Goal: Task Accomplishment & Management: Complete application form

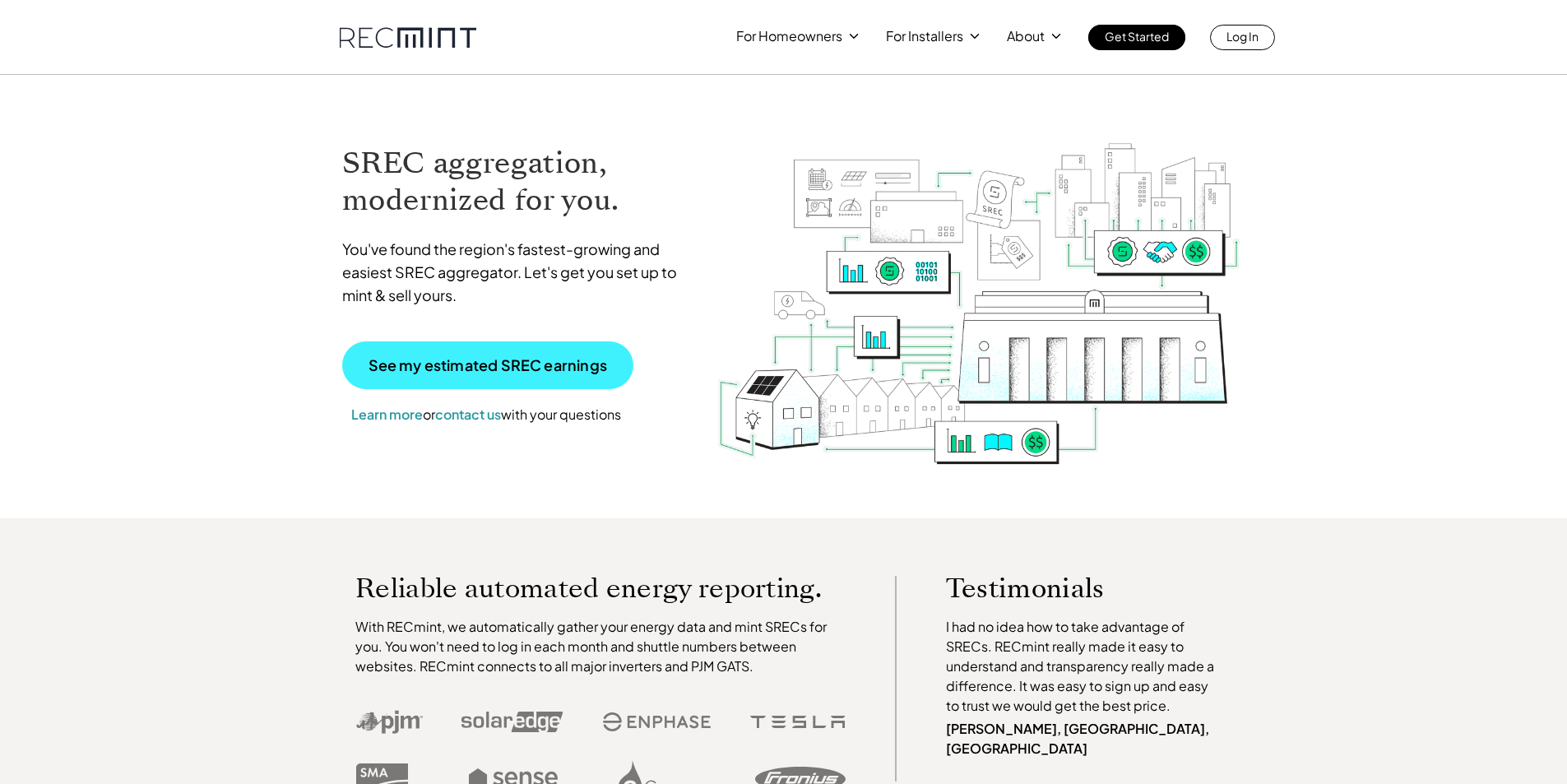
click at [508, 360] on p "See my estimated SREC earnings" at bounding box center [488, 365] width 239 height 15
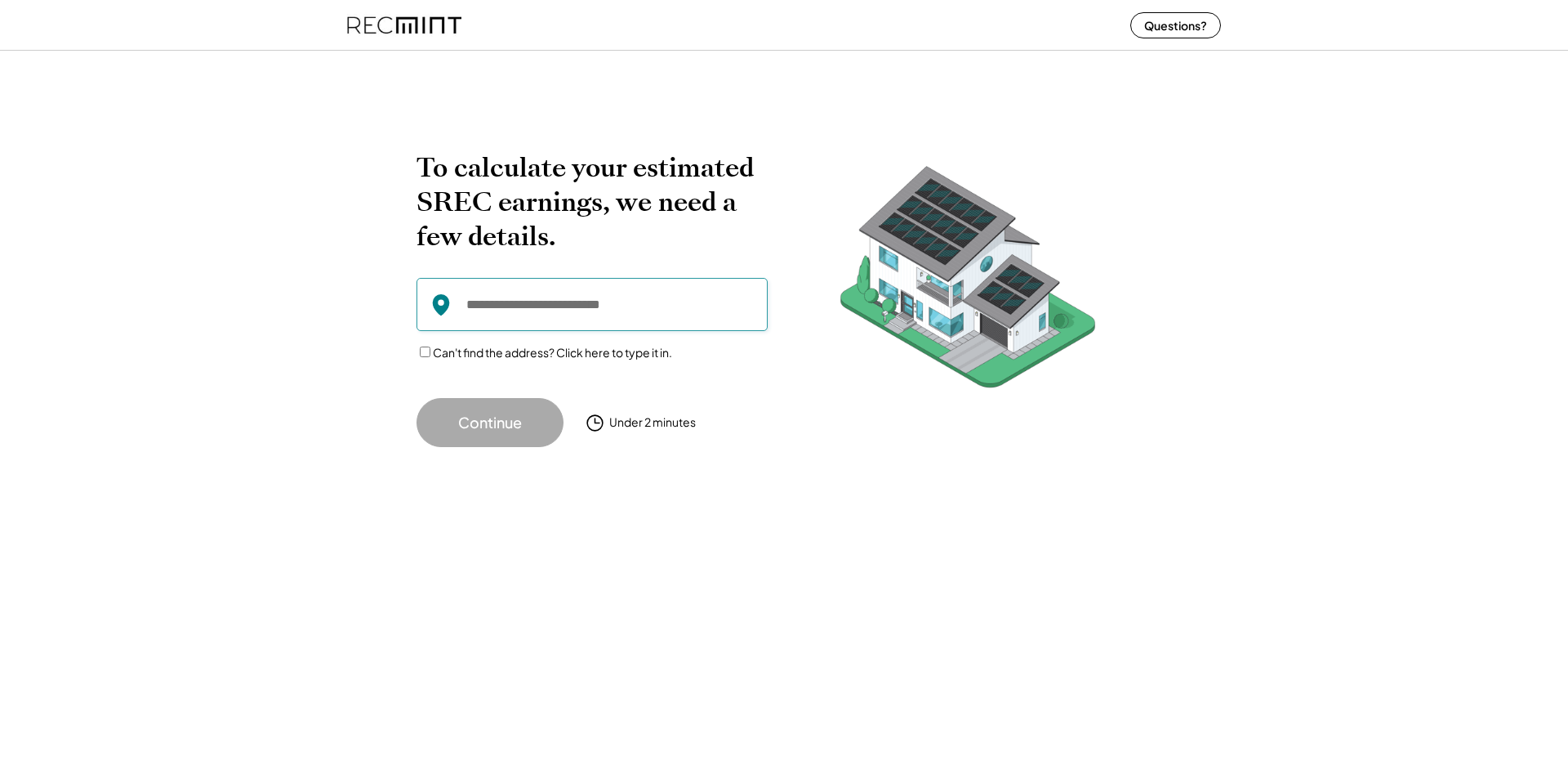
click at [502, 307] on input "input" at bounding box center [592, 305] width 351 height 53
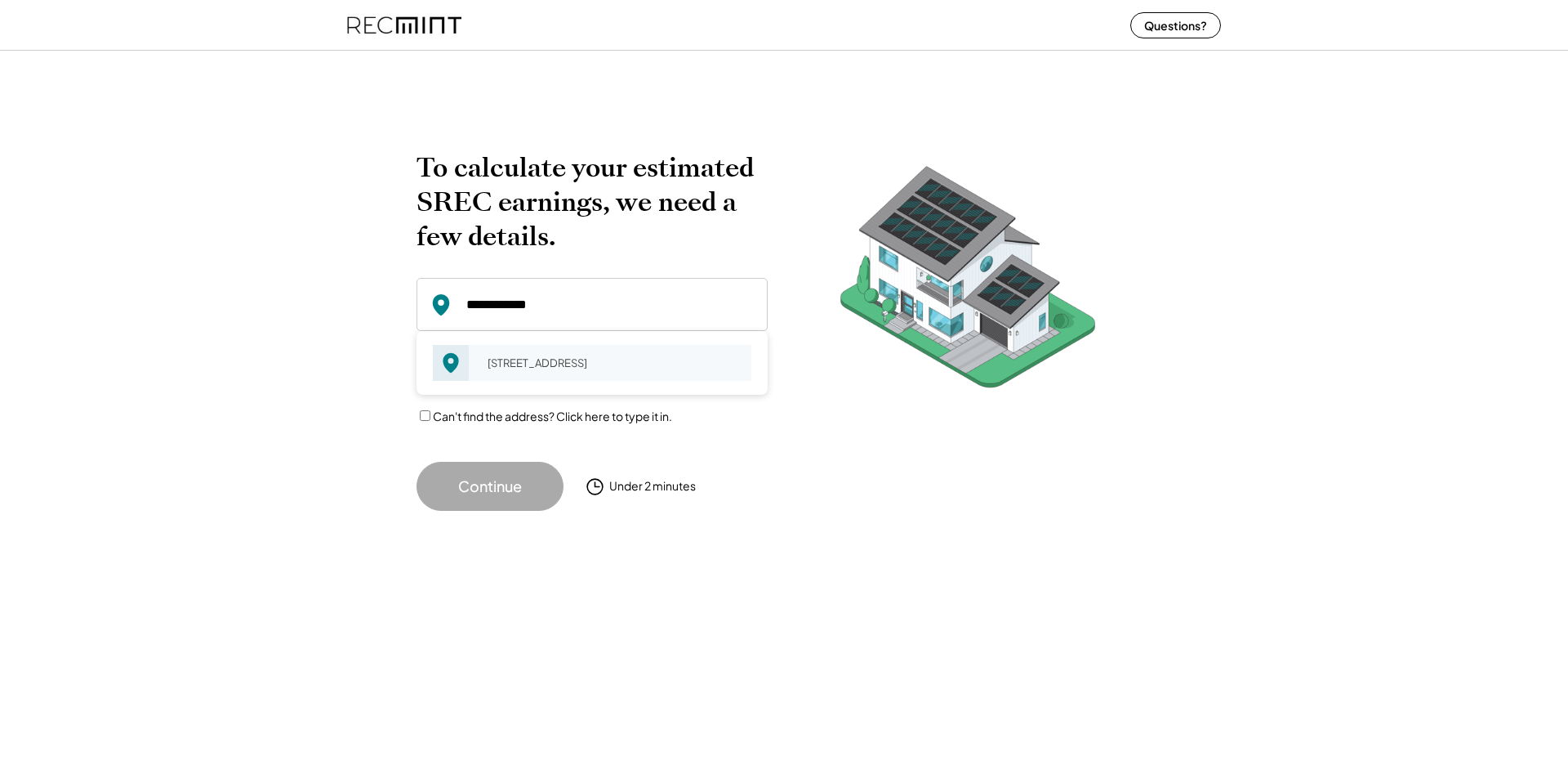
click at [570, 354] on div "[STREET_ADDRESS]" at bounding box center [614, 363] width 274 height 23
type input "**********"
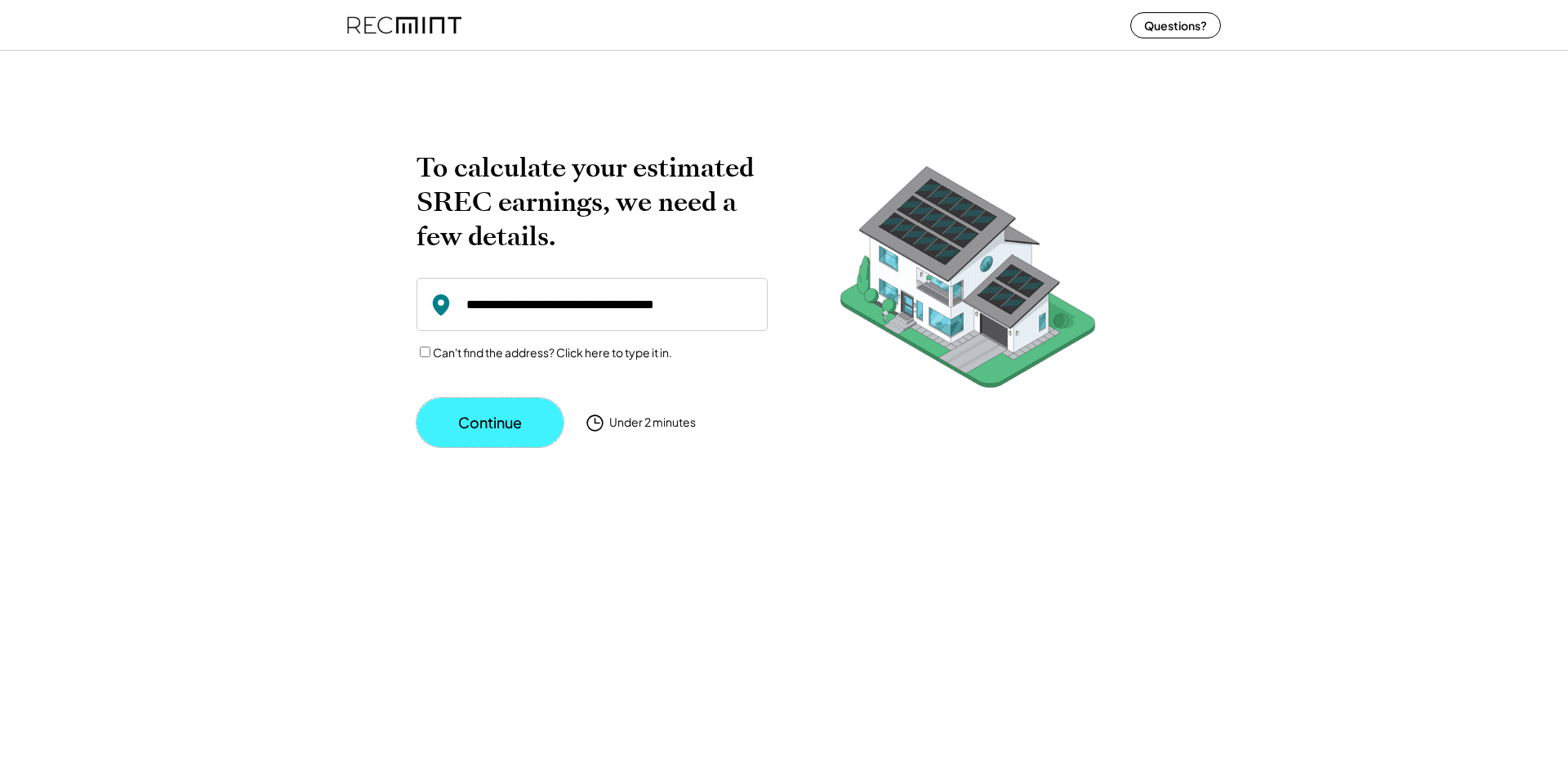
click at [473, 423] on button "Continue" at bounding box center [490, 422] width 147 height 49
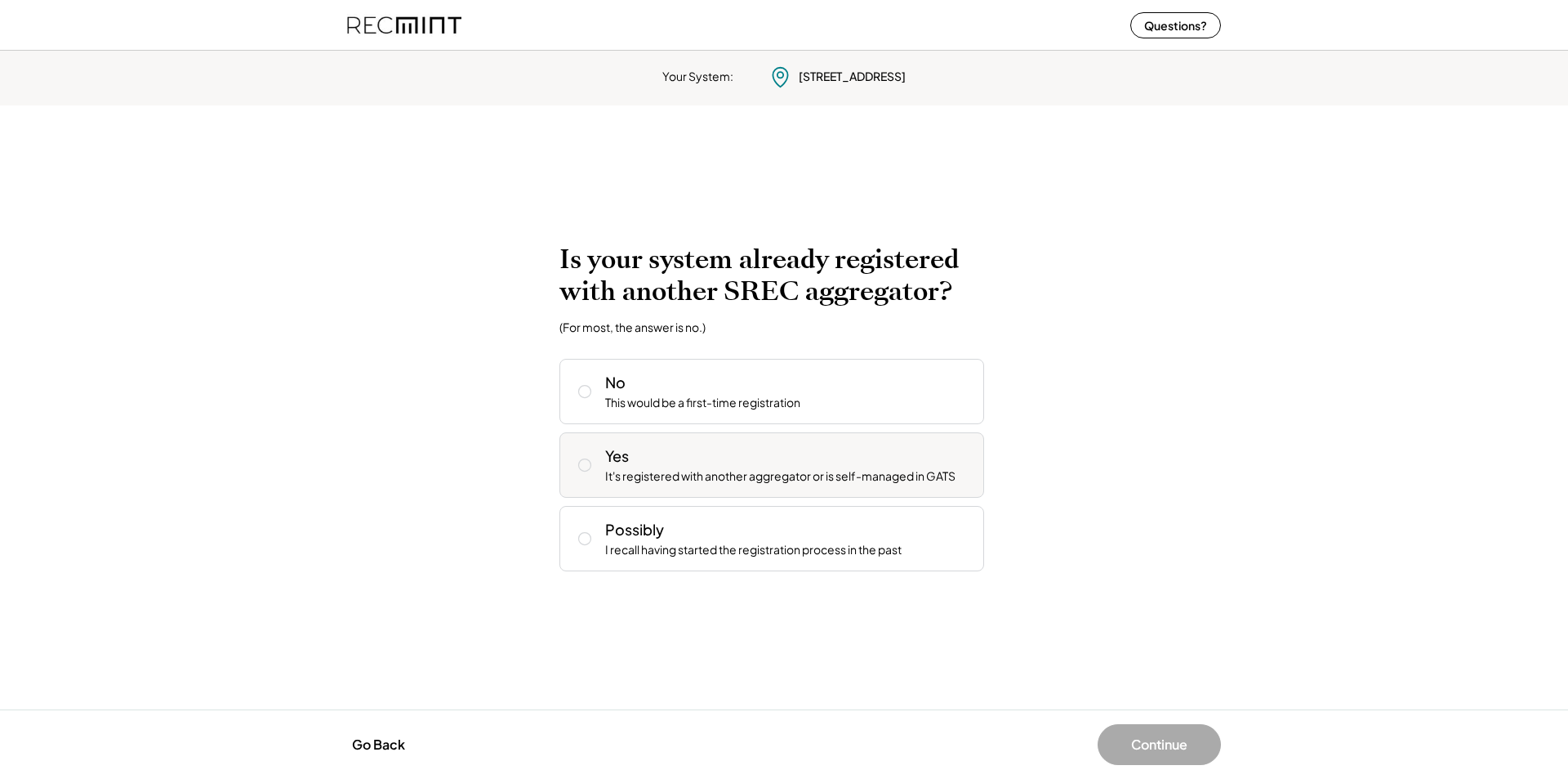
click at [579, 464] on use at bounding box center [585, 466] width 12 height 12
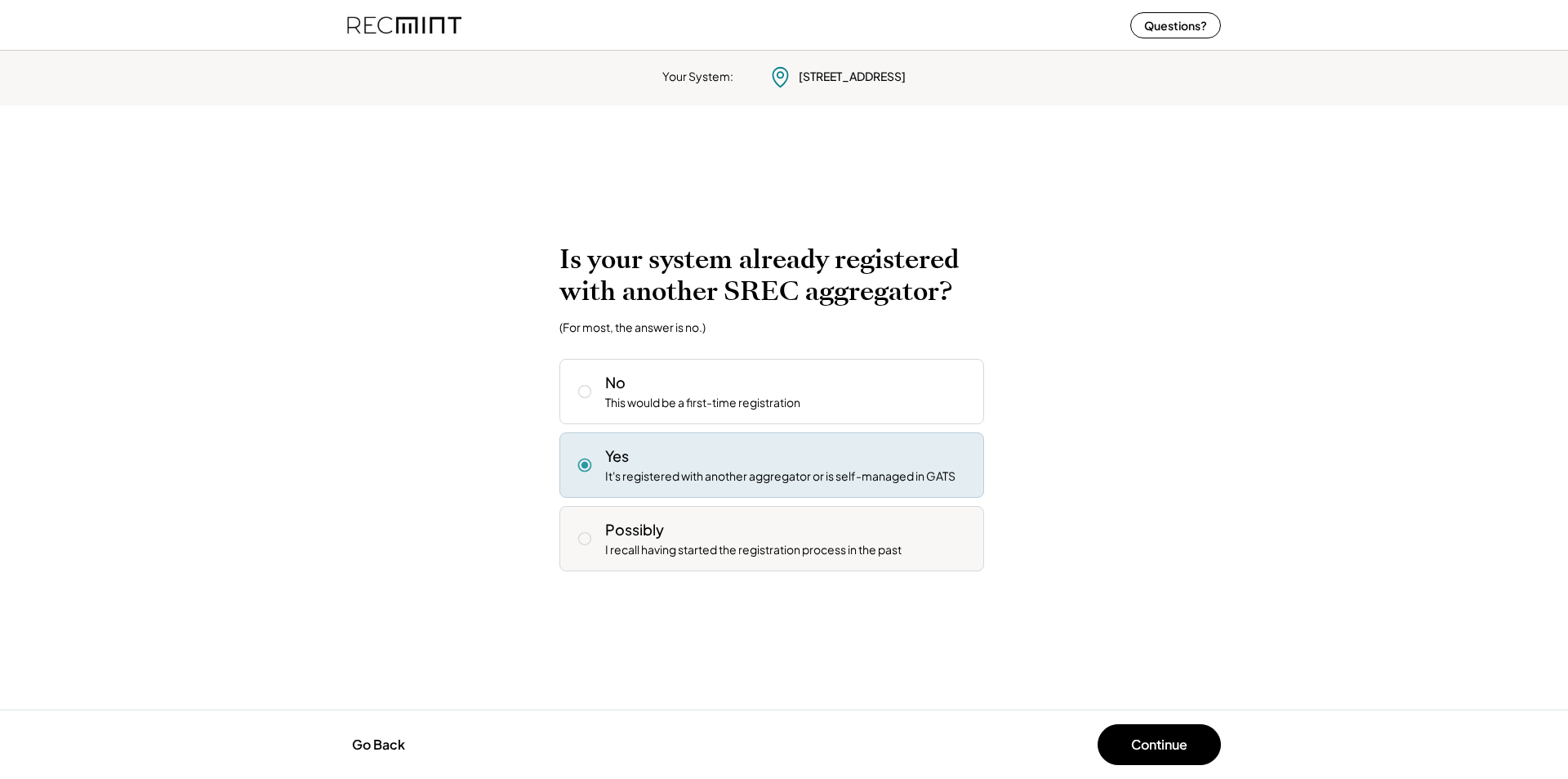
click at [585, 538] on icon at bounding box center [585, 538] width 16 height 16
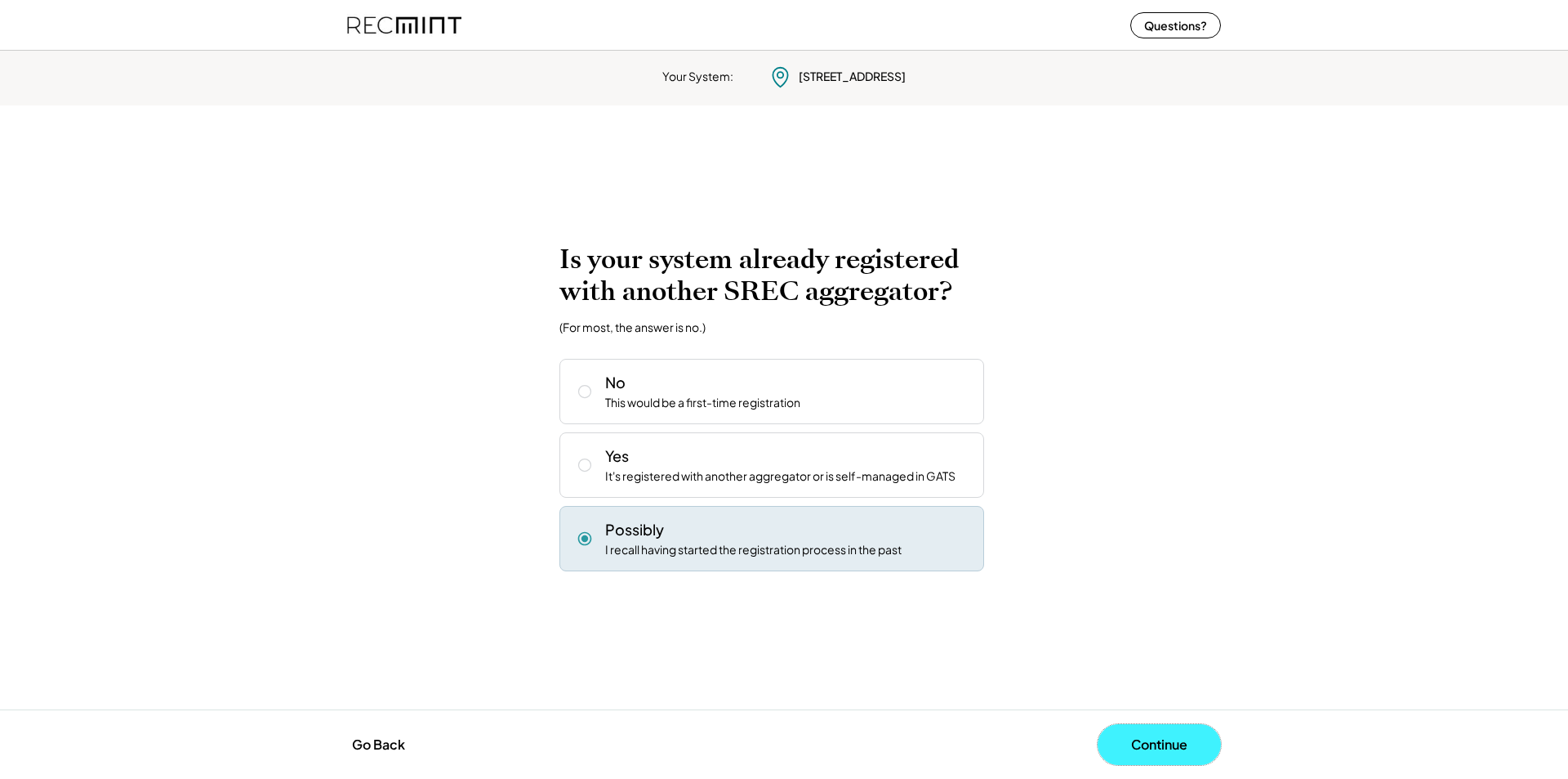
click at [1173, 745] on button "Continue" at bounding box center [1159, 744] width 123 height 41
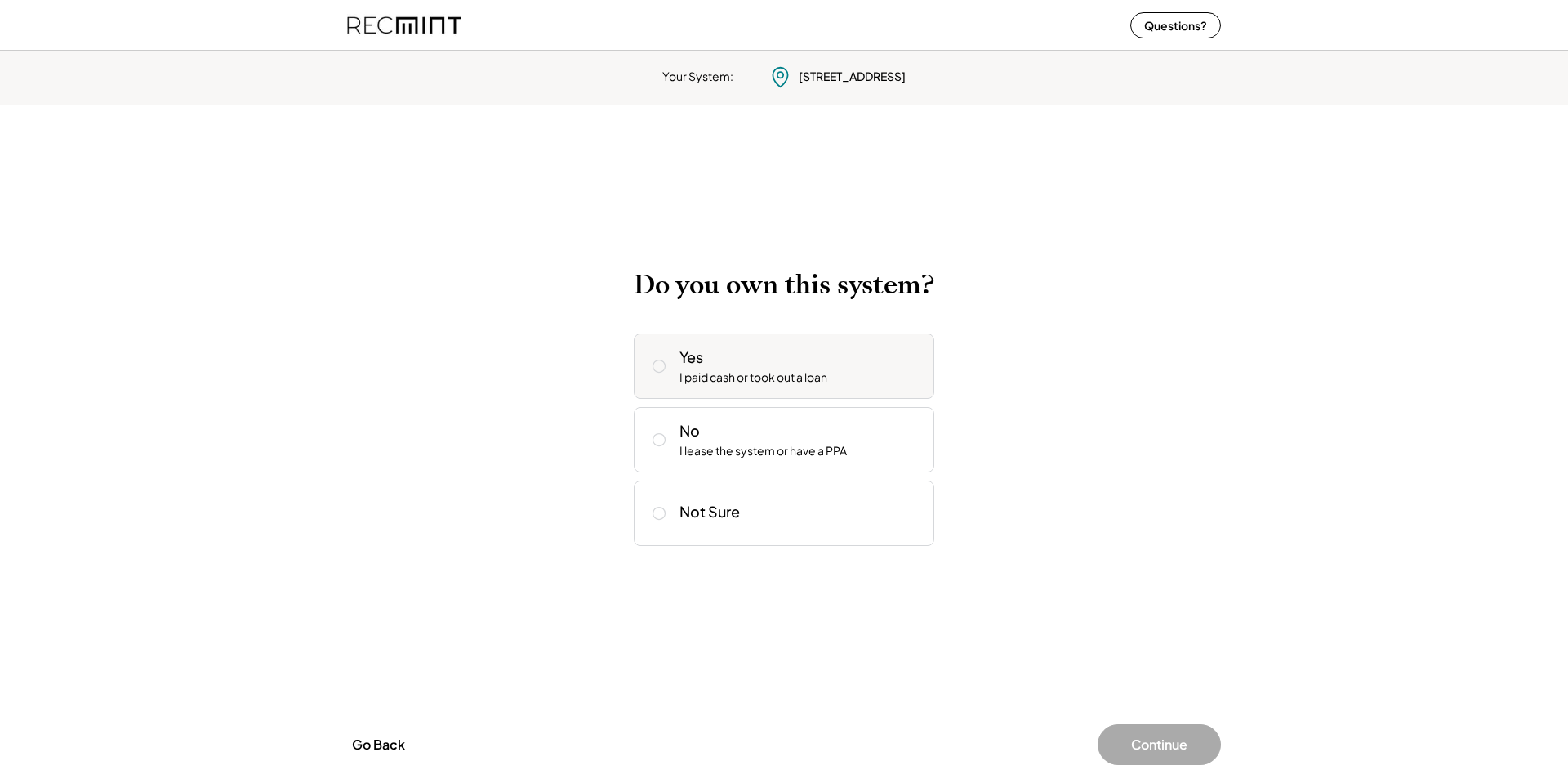
click at [659, 365] on icon at bounding box center [659, 366] width 16 height 16
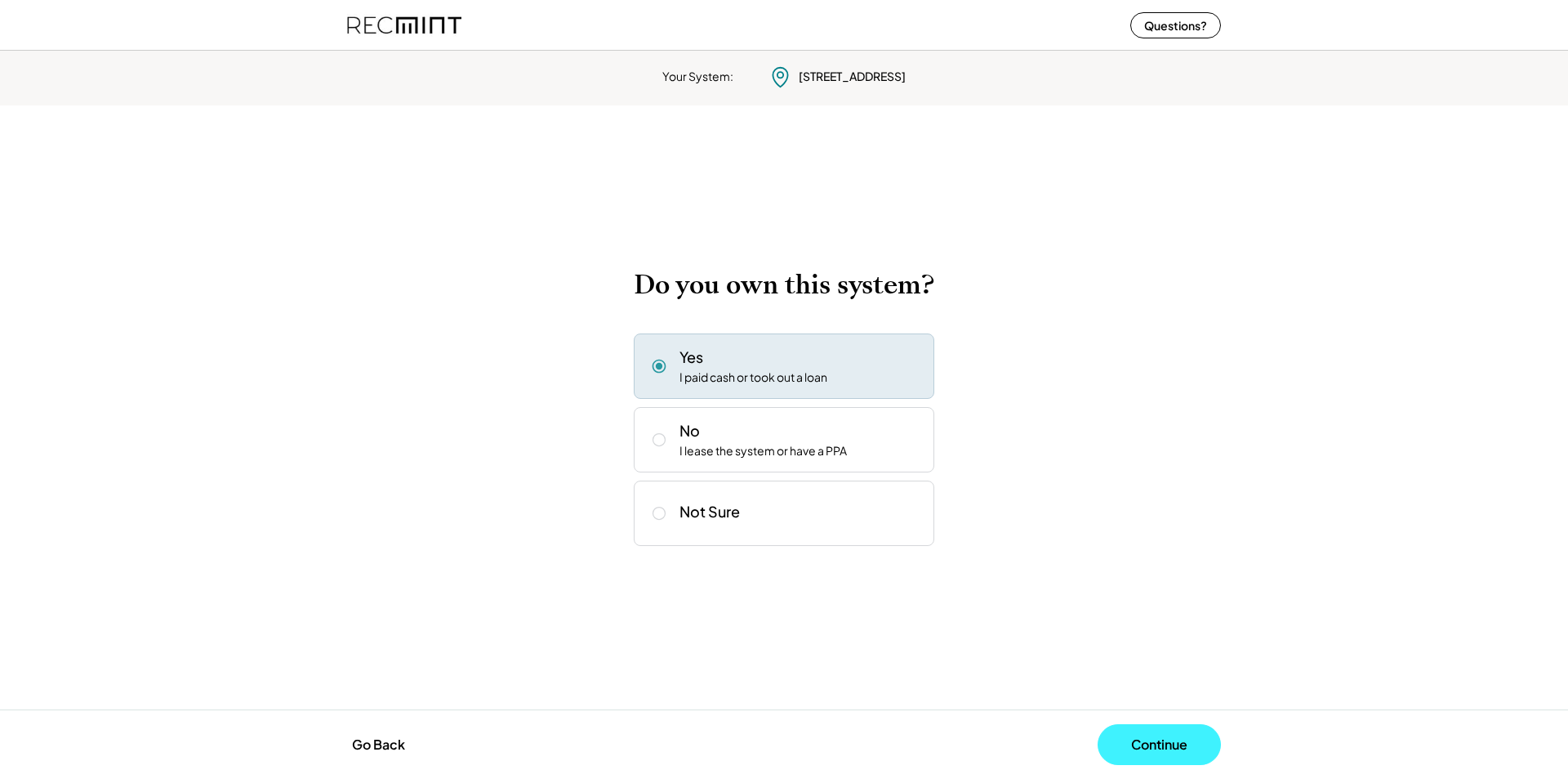
click at [1180, 738] on button "Continue" at bounding box center [1159, 744] width 123 height 41
